Goal: Browse casually

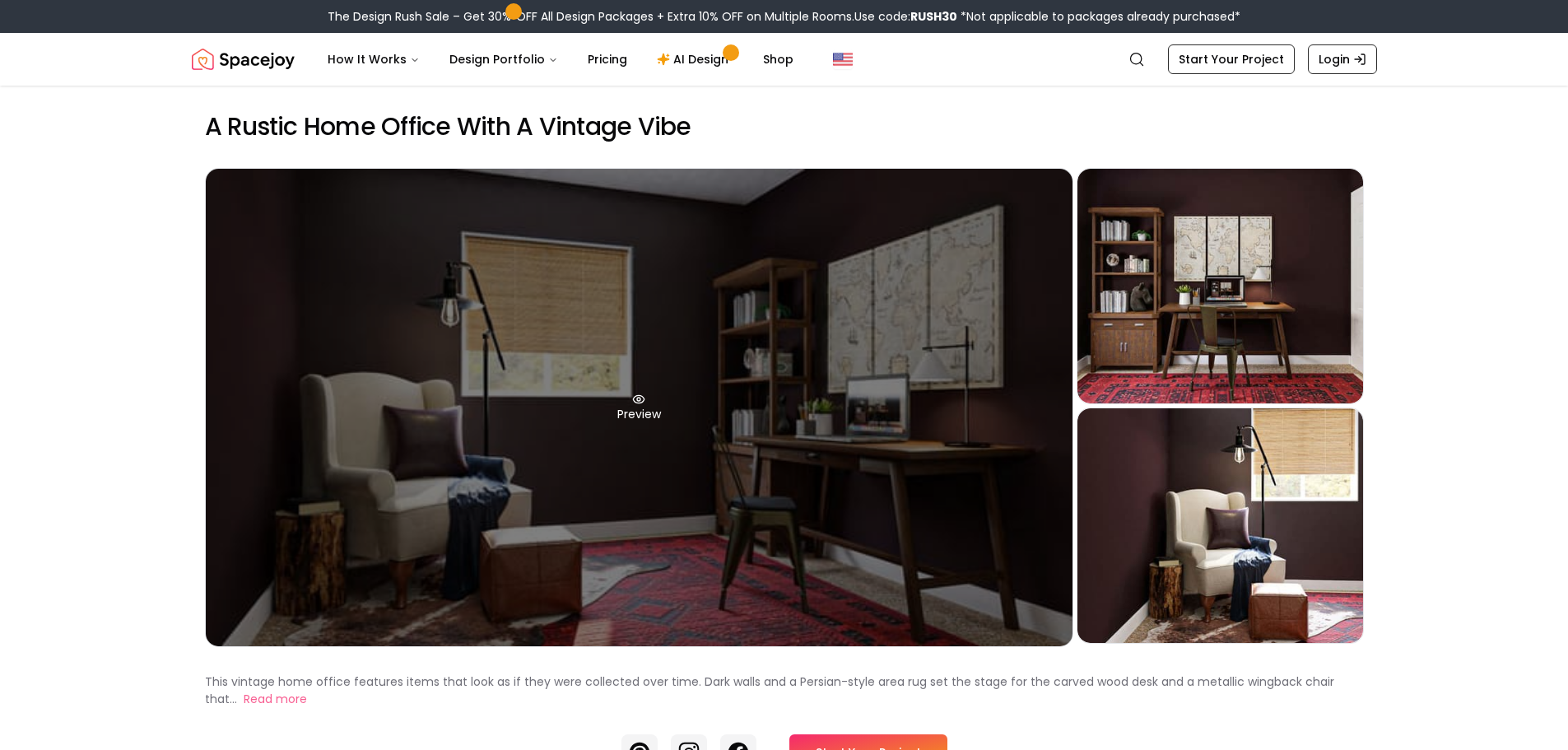
click at [679, 476] on div "Preview" at bounding box center [639, 408] width 867 height 478
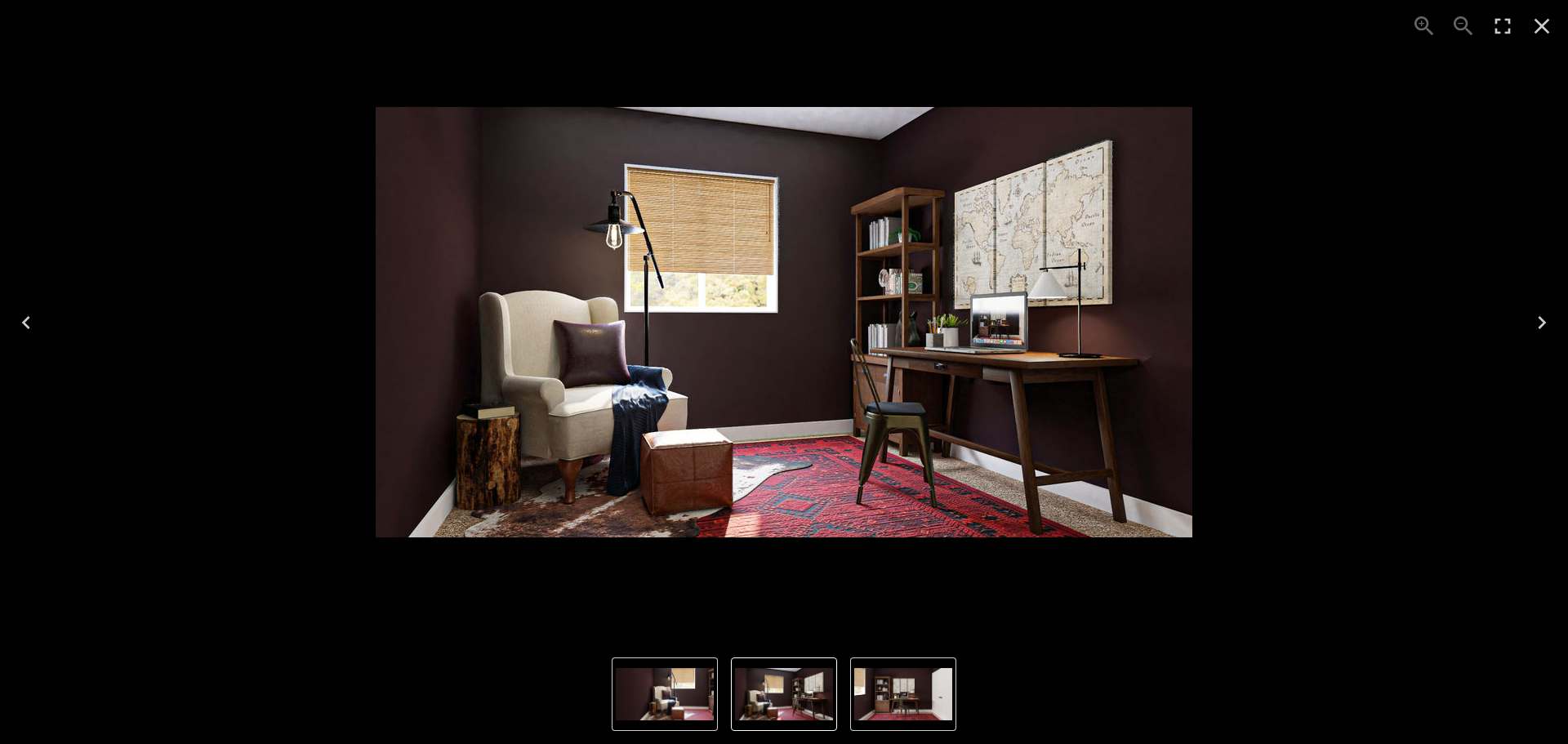
click at [1531, 322] on icon "Next" at bounding box center [1543, 323] width 26 height 26
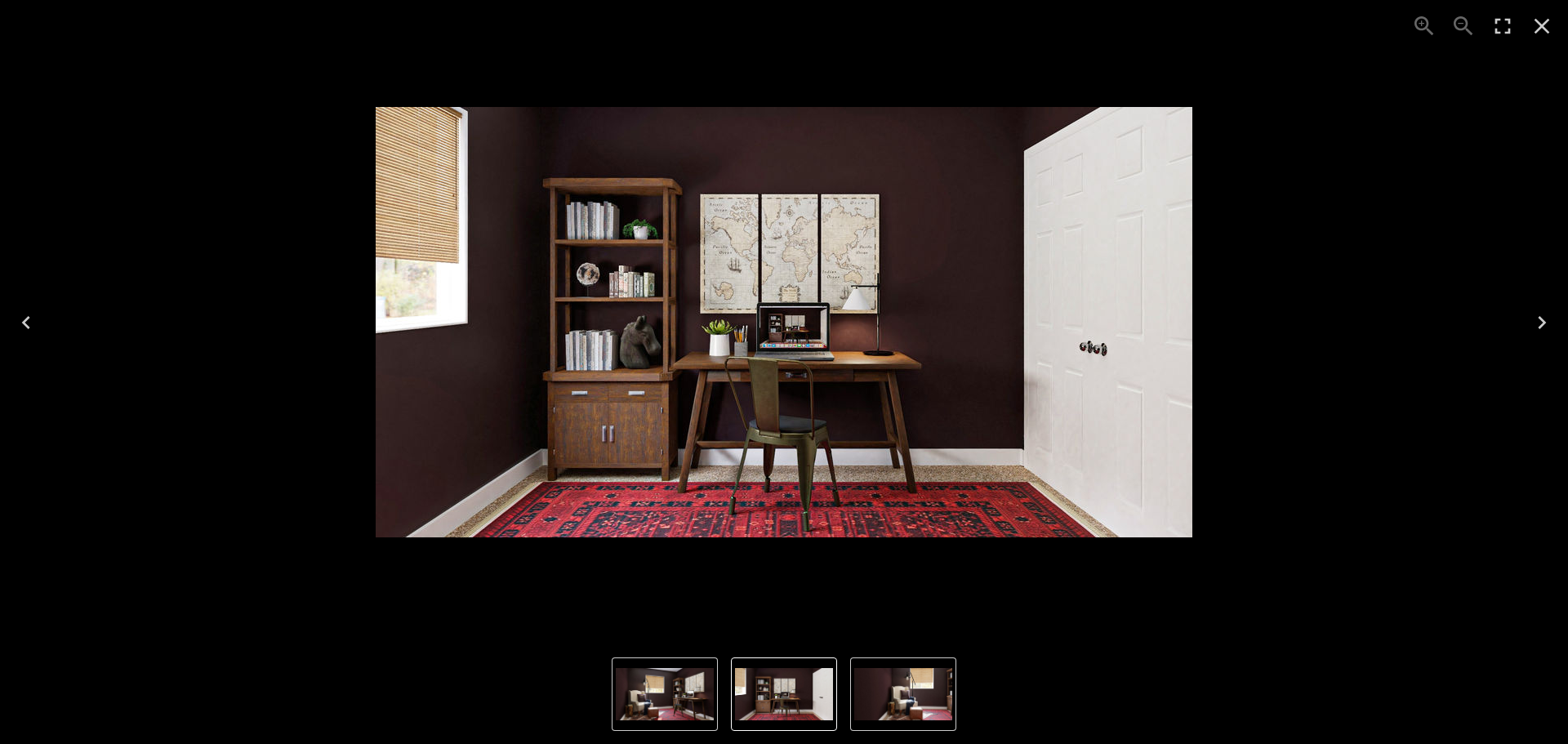
click at [1531, 322] on icon "Next" at bounding box center [1543, 323] width 26 height 26
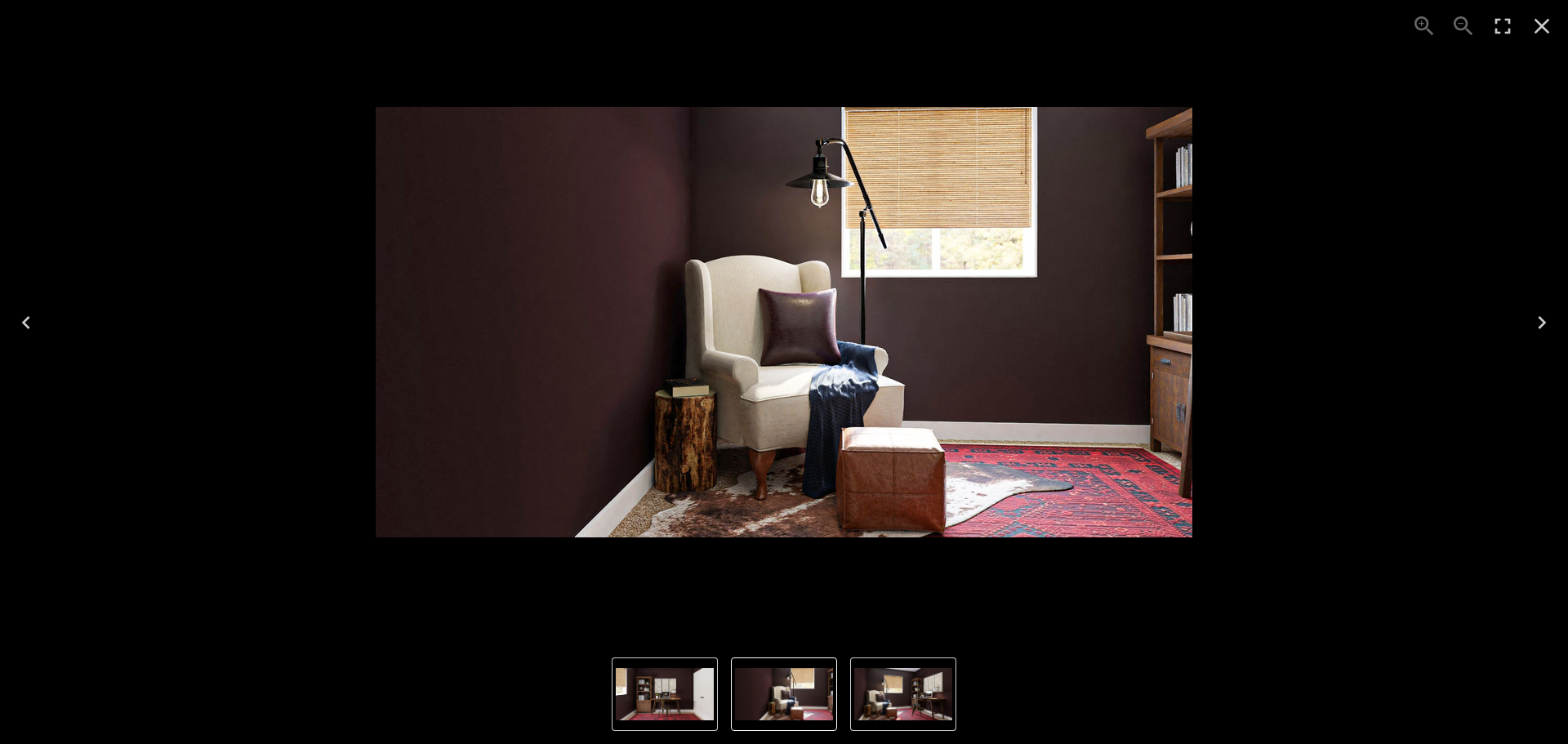
click at [1531, 322] on icon "Next" at bounding box center [1543, 323] width 26 height 26
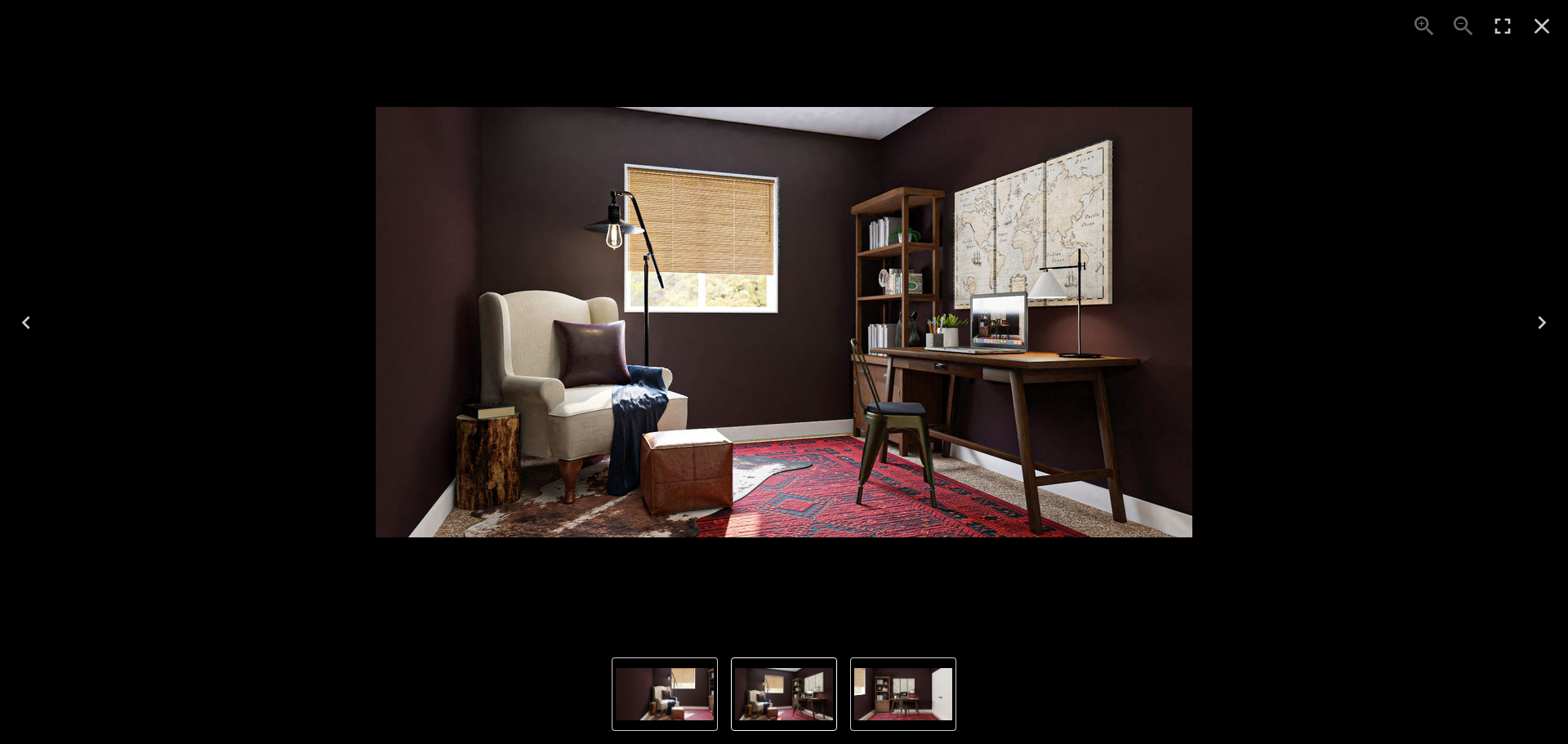
click at [1531, 322] on icon "Next" at bounding box center [1543, 323] width 26 height 26
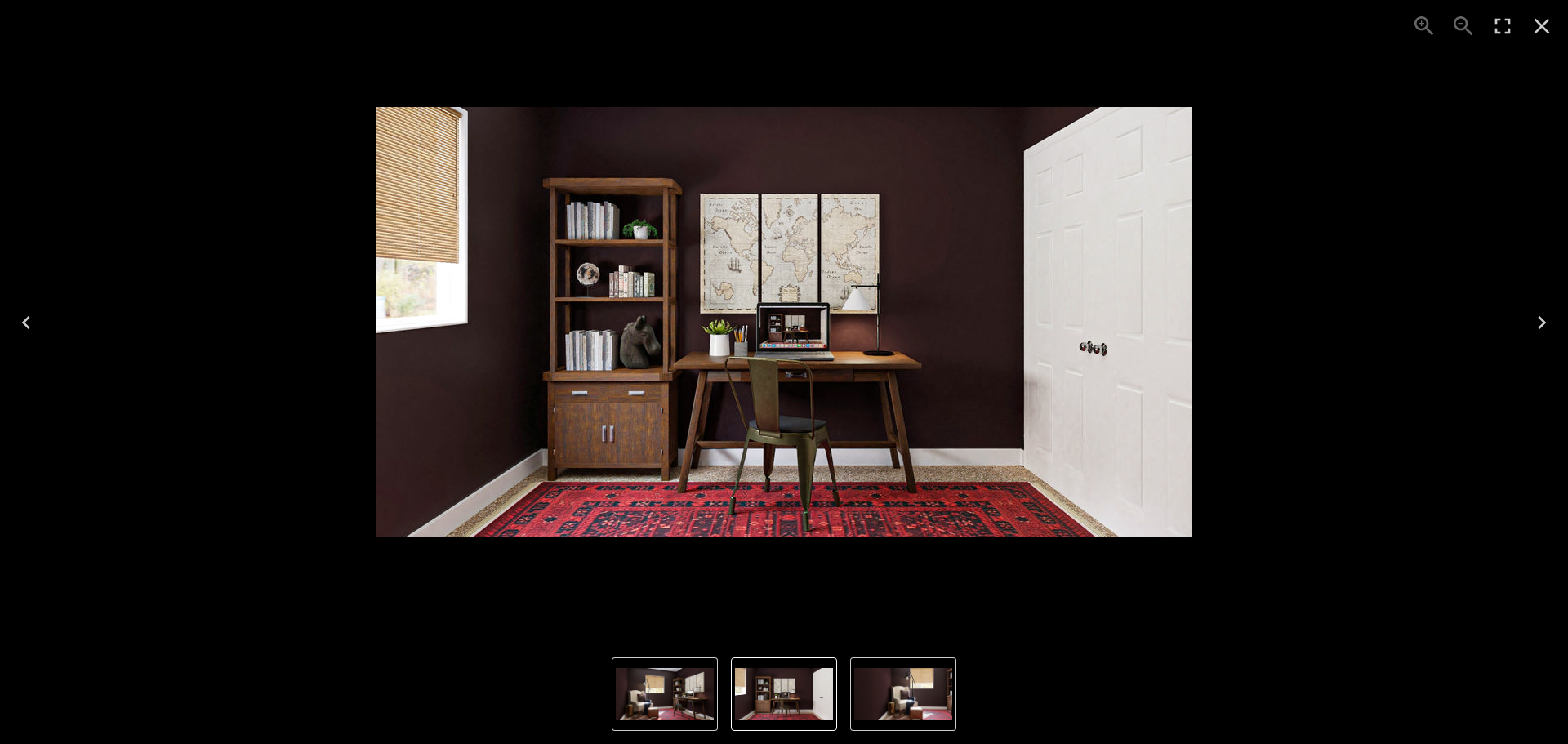
click at [1531, 322] on icon "Next" at bounding box center [1543, 323] width 26 height 26
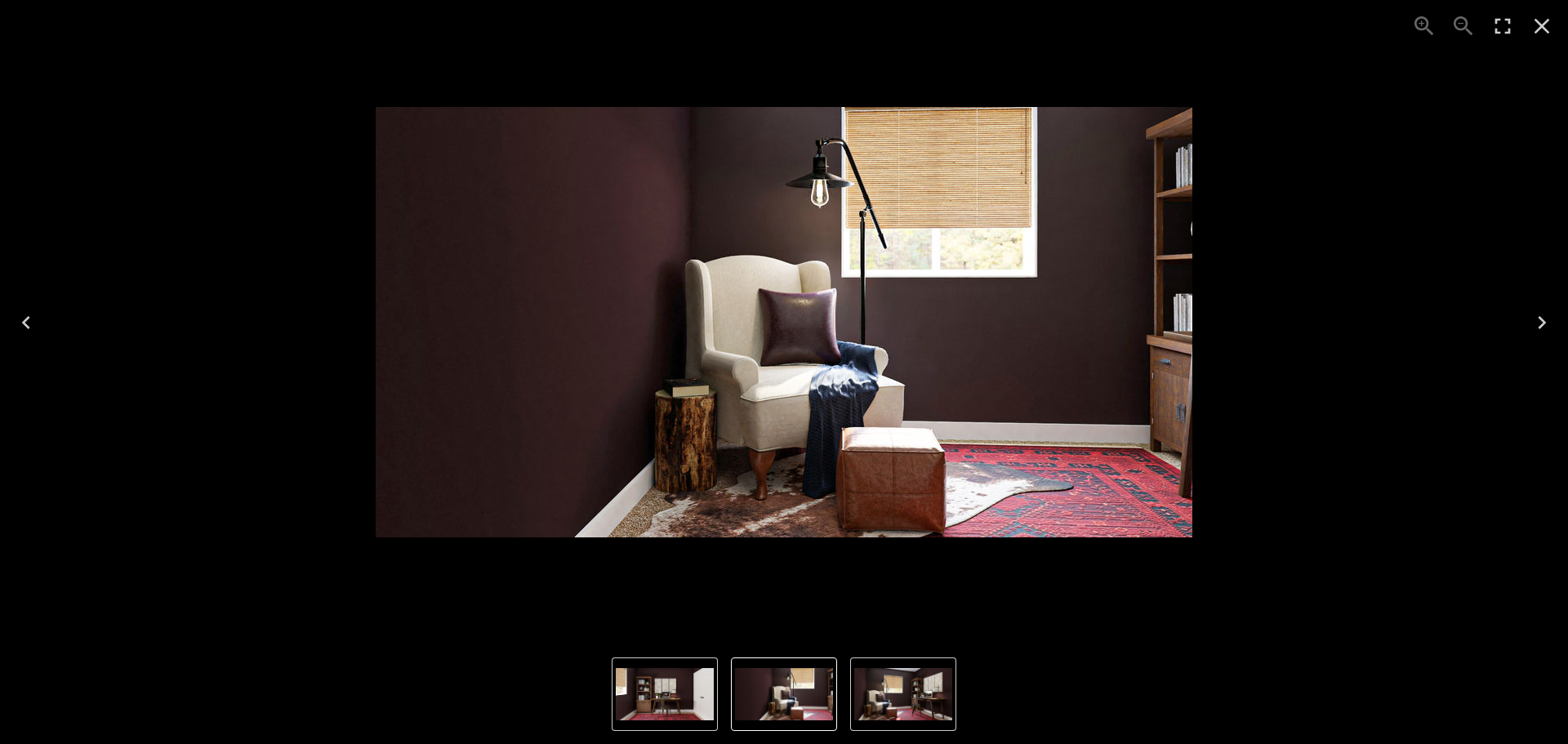
click at [1531, 322] on icon "Next" at bounding box center [1543, 323] width 26 height 26
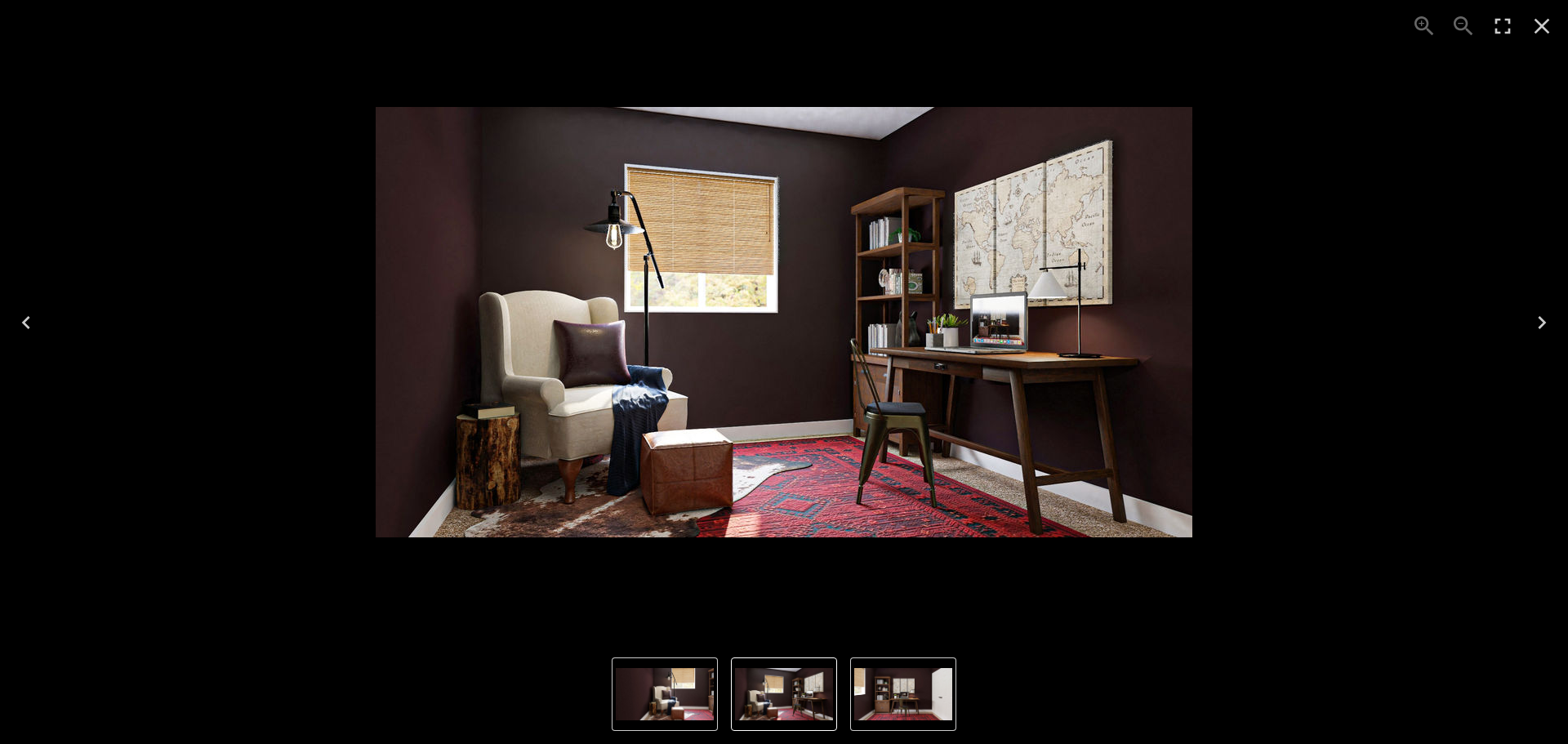
click at [1531, 322] on icon "Next" at bounding box center [1543, 323] width 26 height 26
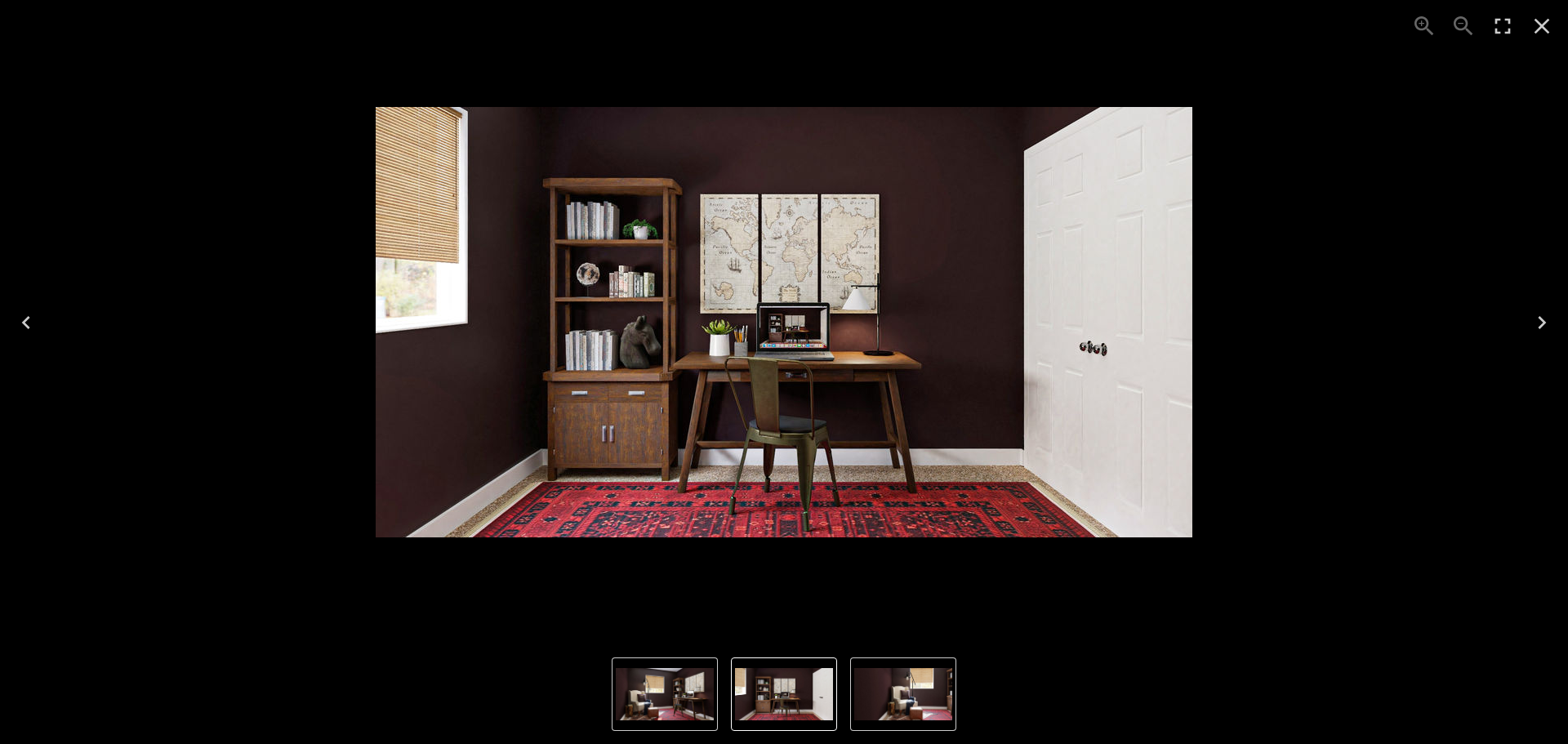
click at [1531, 322] on icon "Next" at bounding box center [1543, 323] width 26 height 26
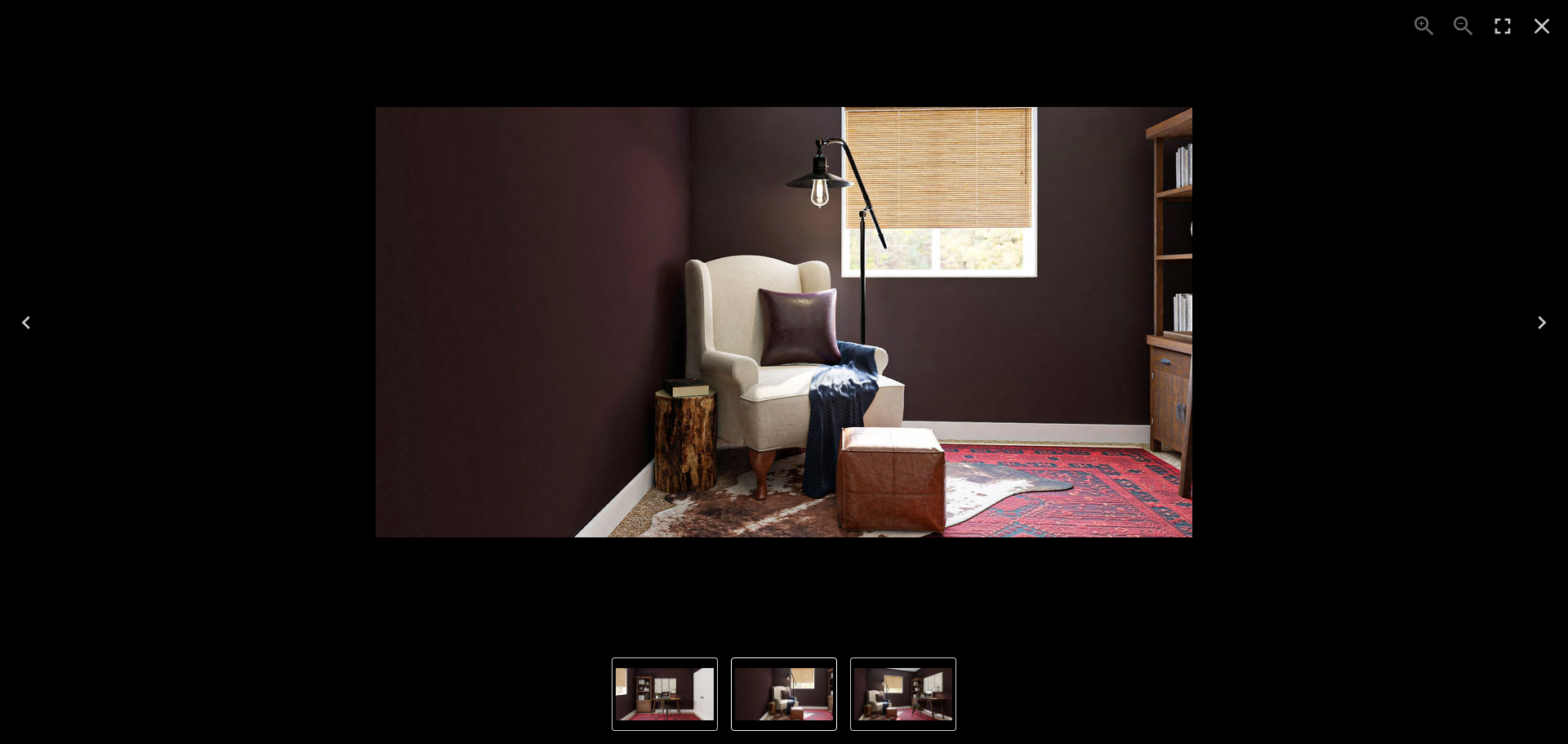
click at [1531, 322] on icon "Next" at bounding box center [1543, 323] width 26 height 26
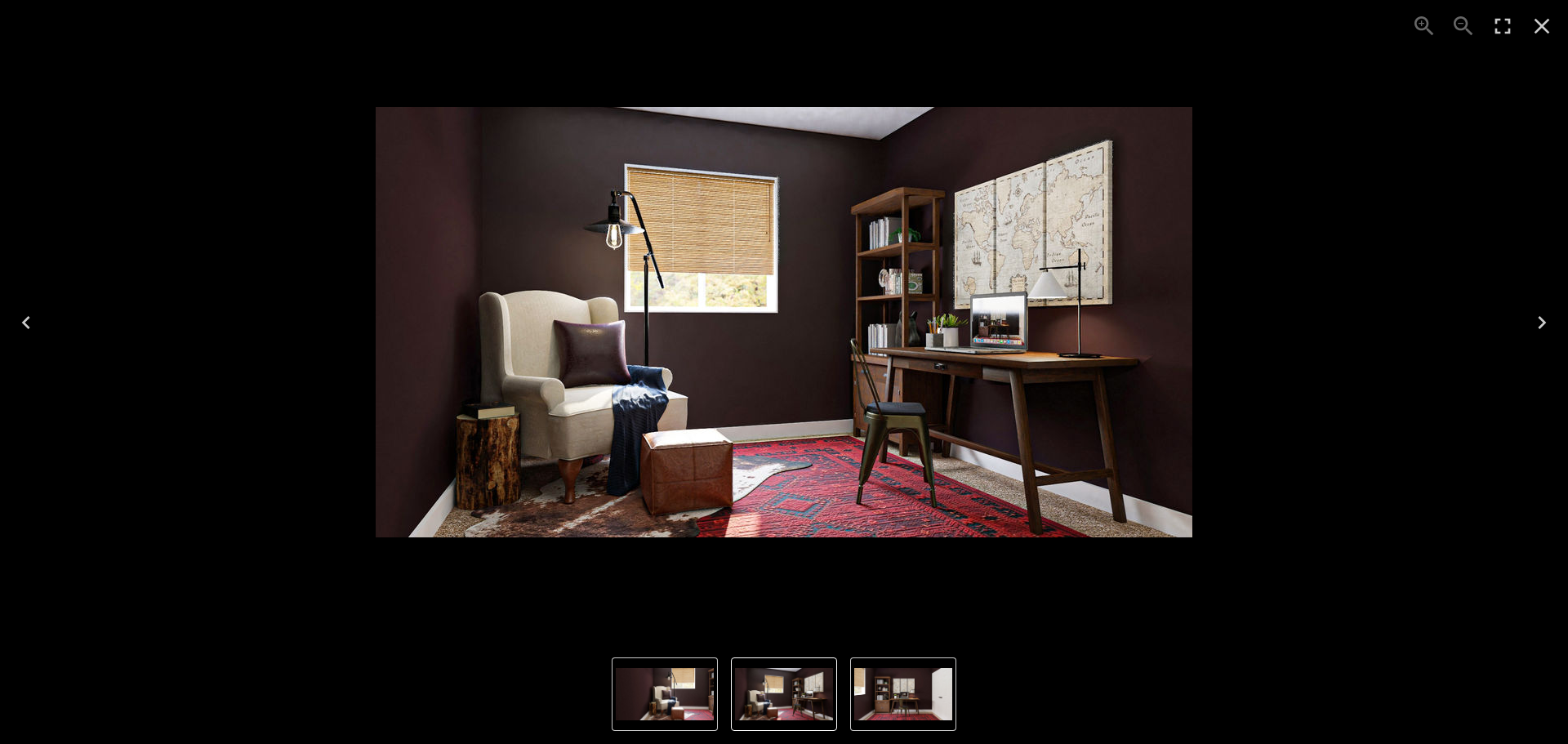
click at [1531, 322] on icon "Next" at bounding box center [1543, 323] width 26 height 26
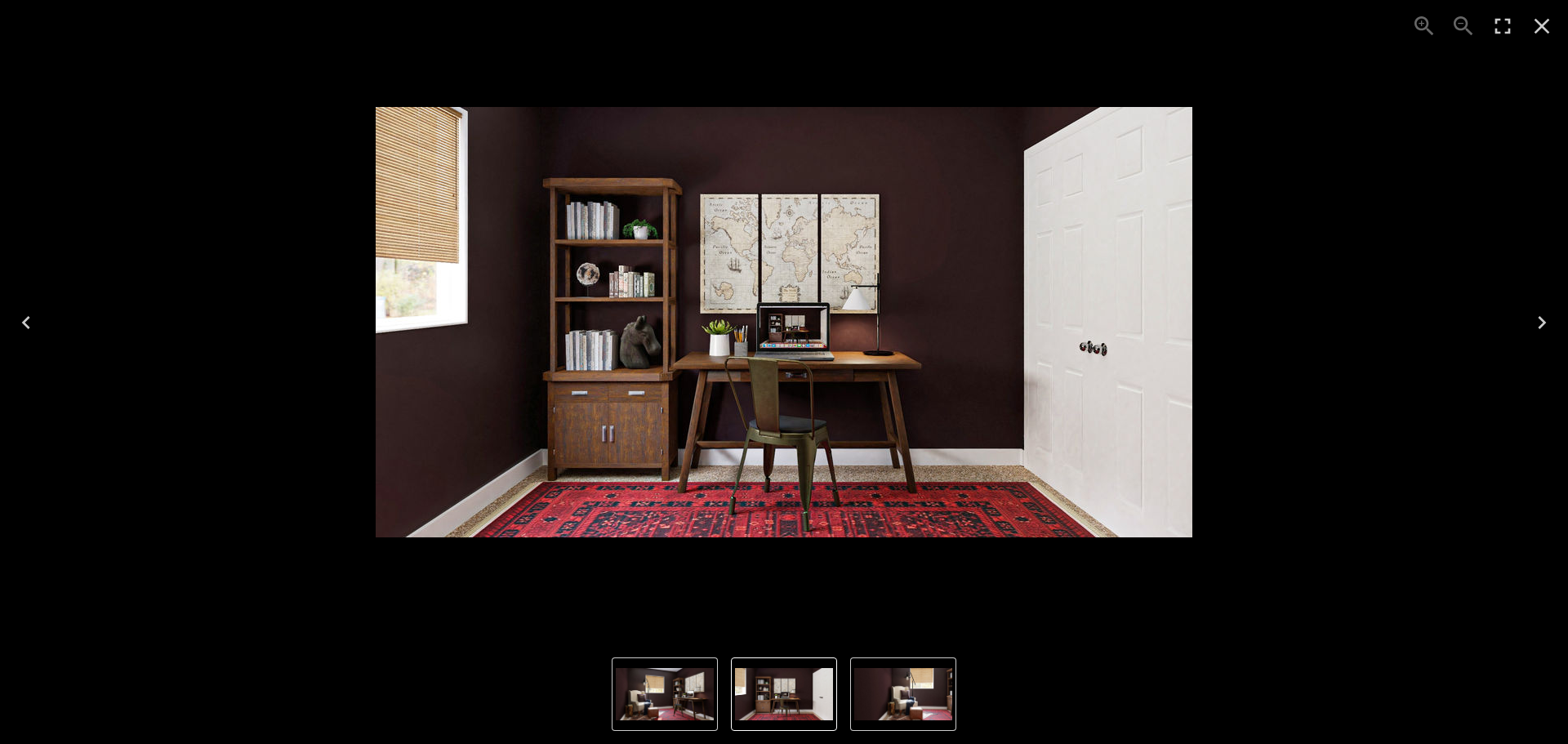
click at [1531, 322] on icon "Next" at bounding box center [1543, 323] width 26 height 26
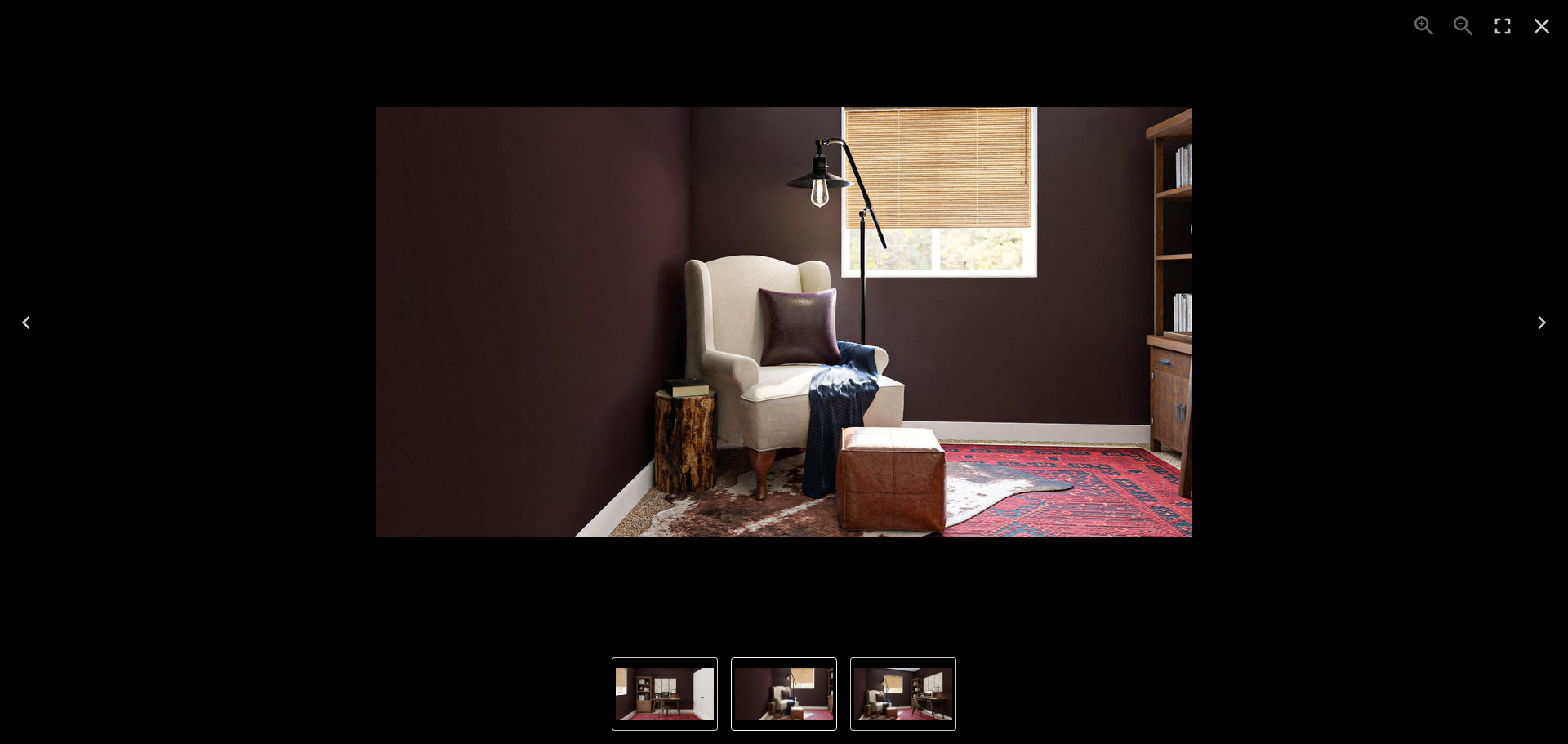
click at [1549, 24] on icon "Close" at bounding box center [1543, 26] width 26 height 26
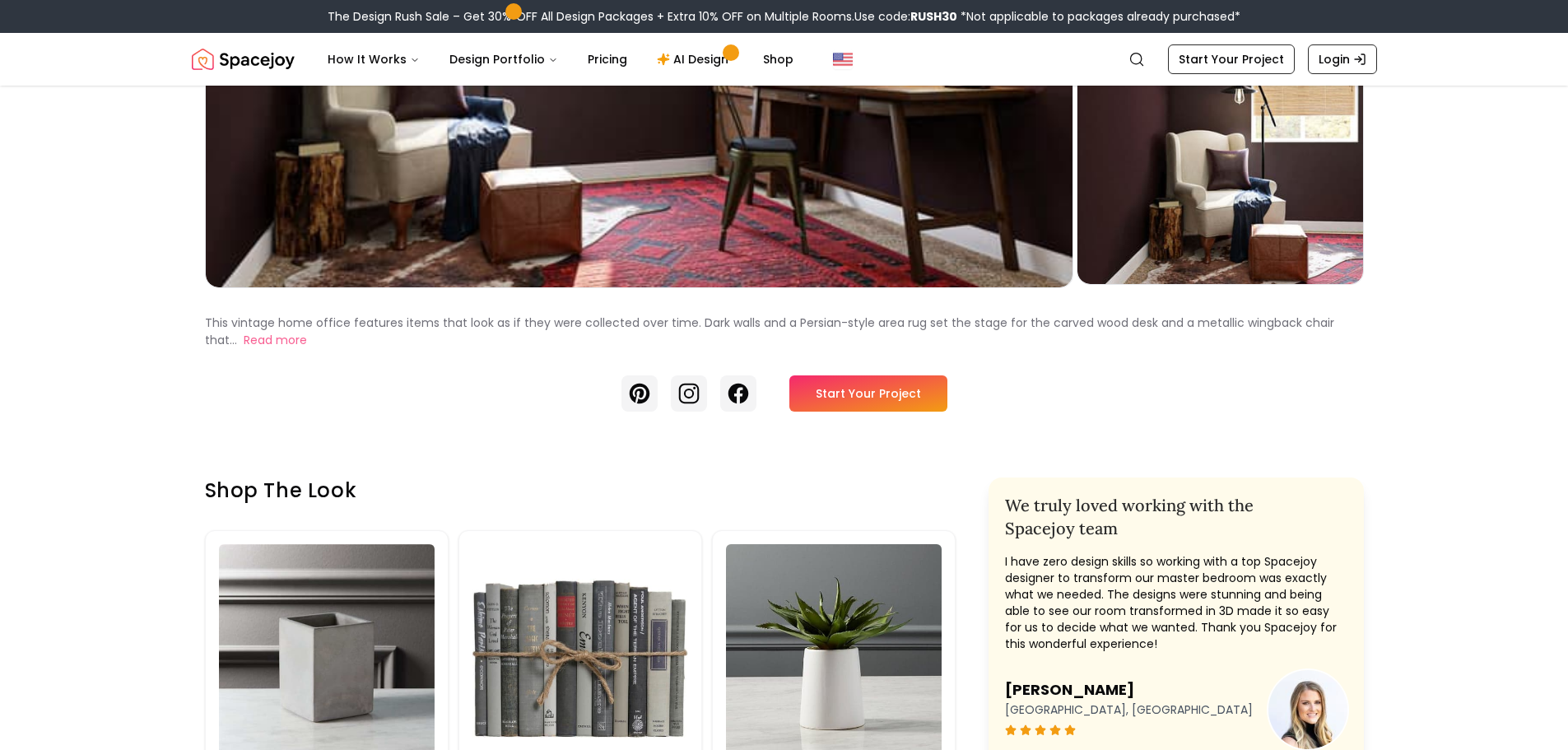
scroll to position [330, 0]
